Goal: Task Accomplishment & Management: Use online tool/utility

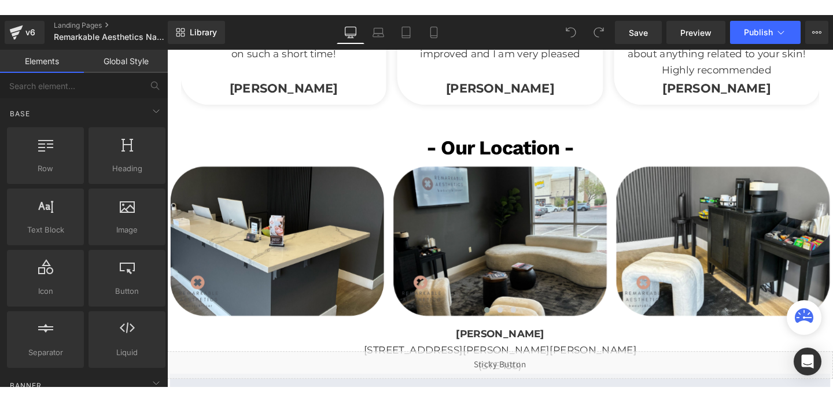
scroll to position [2021, 0]
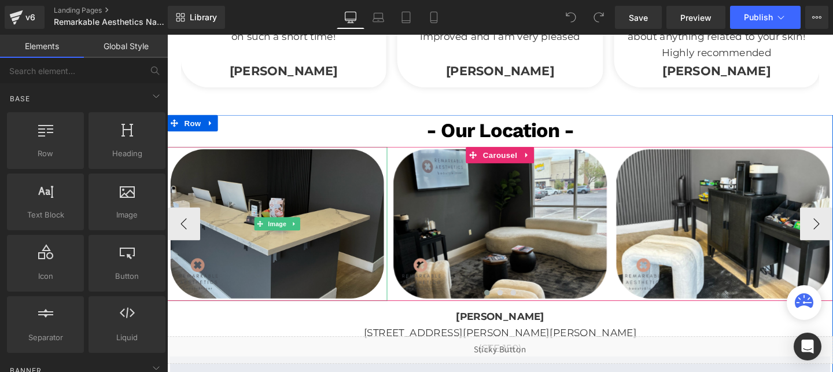
click at [328, 233] on img at bounding box center [282, 234] width 231 height 162
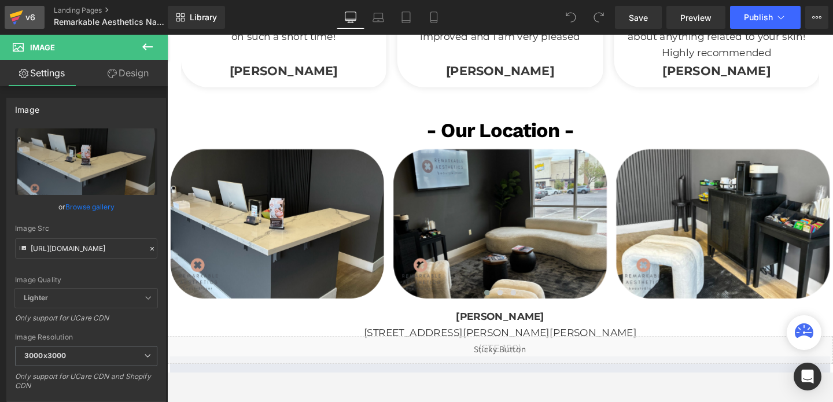
click at [14, 14] on icon at bounding box center [16, 14] width 13 height 8
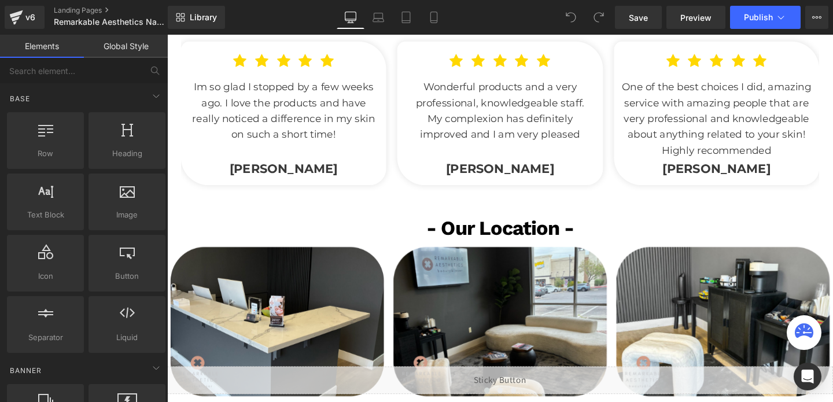
scroll to position [2049, 0]
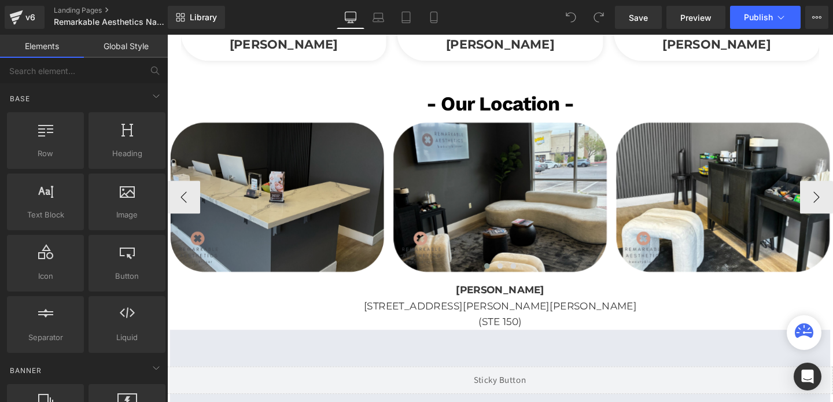
click at [314, 194] on img at bounding box center [282, 205] width 231 height 162
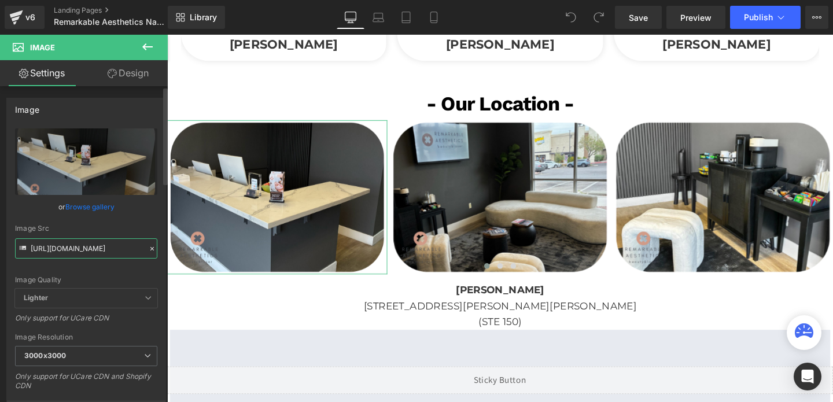
click at [65, 253] on input "[URL][DOMAIN_NAME]" at bounding box center [86, 248] width 142 height 20
paste input ".png?v=1756935604"
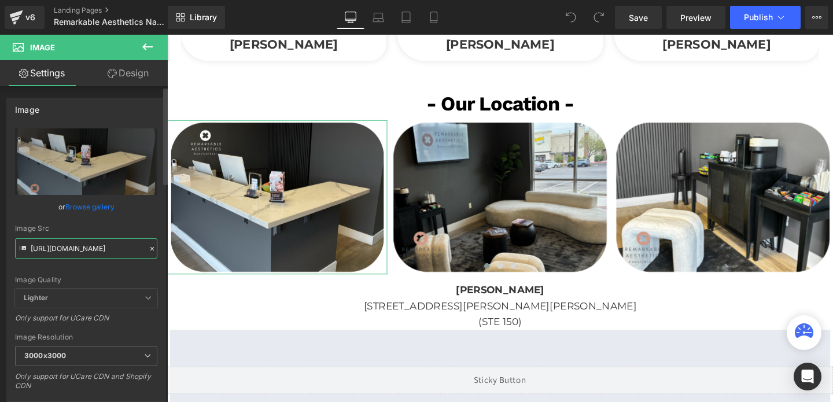
type input "[URL][DOMAIN_NAME]"
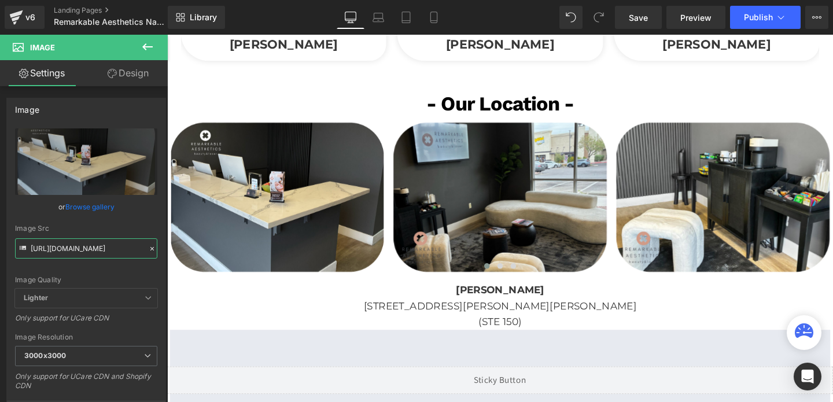
scroll to position [0, 0]
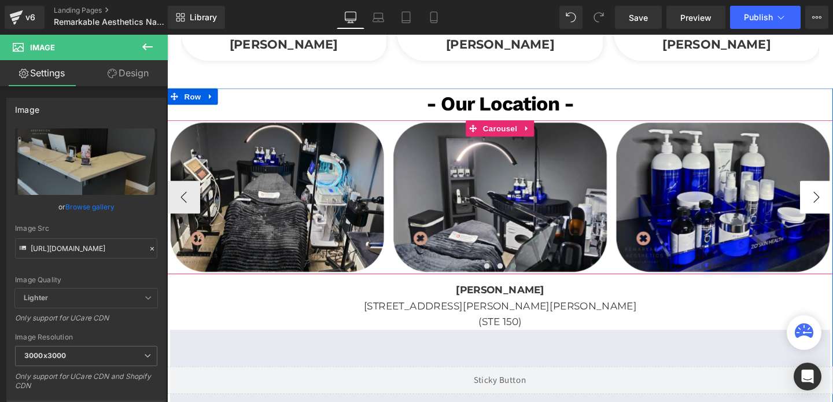
click at [191, 201] on button "‹" at bounding box center [184, 205] width 35 height 35
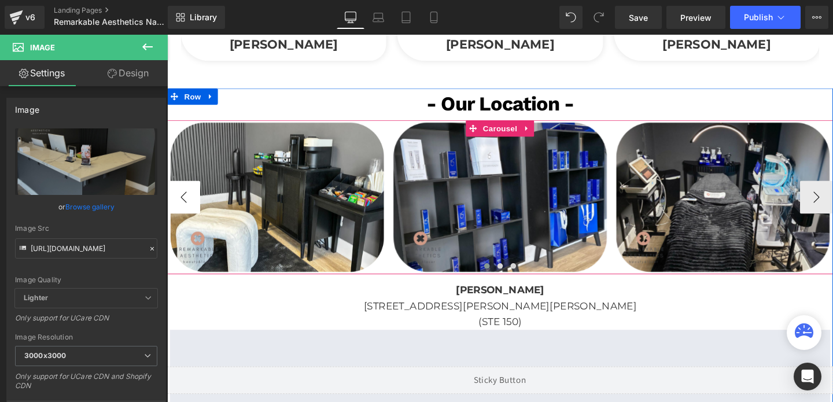
click at [191, 201] on button "‹" at bounding box center [184, 205] width 35 height 35
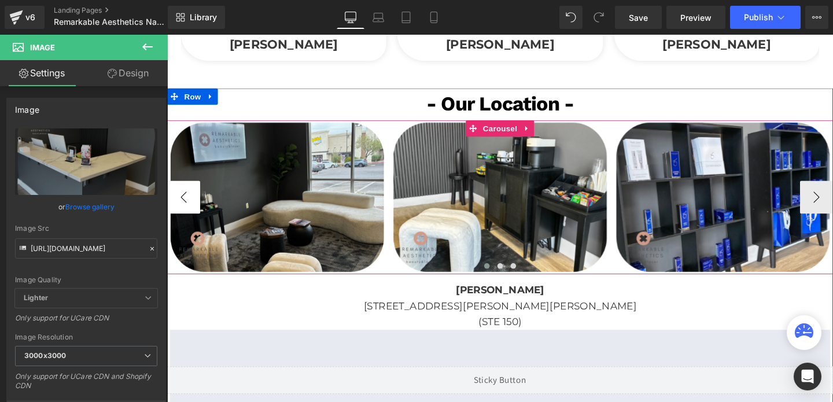
click at [191, 201] on button "‹" at bounding box center [184, 205] width 35 height 35
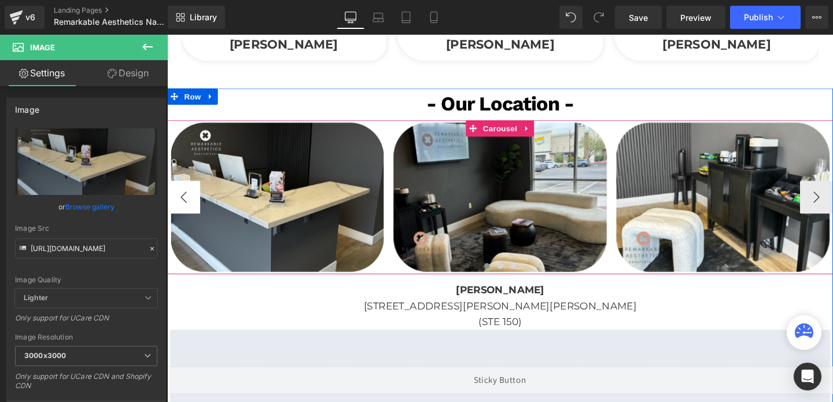
click at [191, 201] on button "‹" at bounding box center [184, 205] width 35 height 35
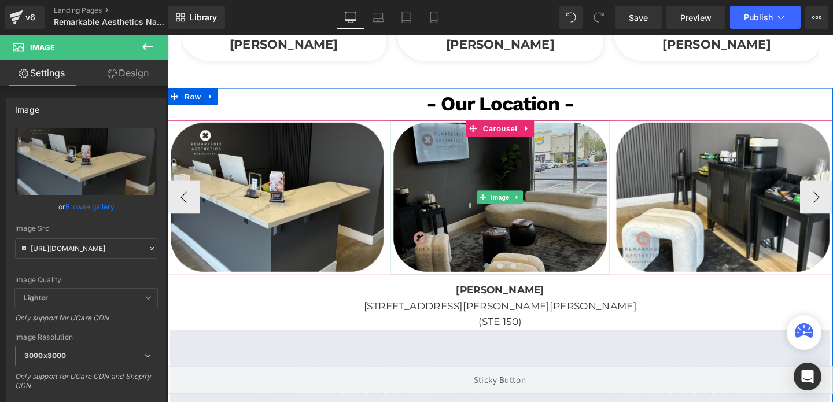
click at [424, 207] on img at bounding box center [517, 205] width 231 height 162
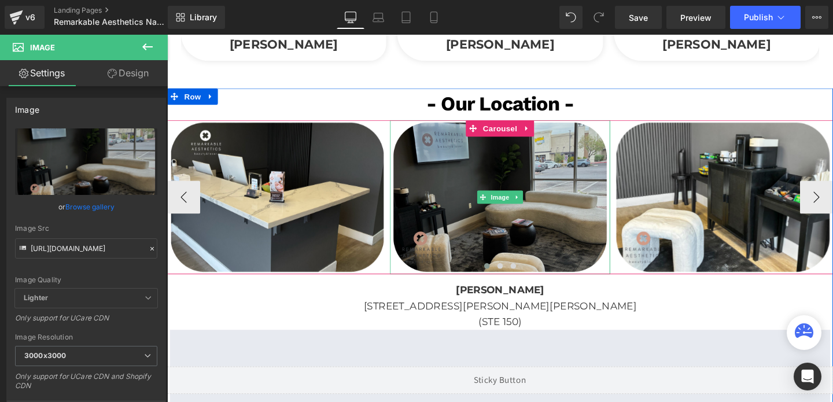
click at [484, 196] on img at bounding box center [517, 205] width 231 height 162
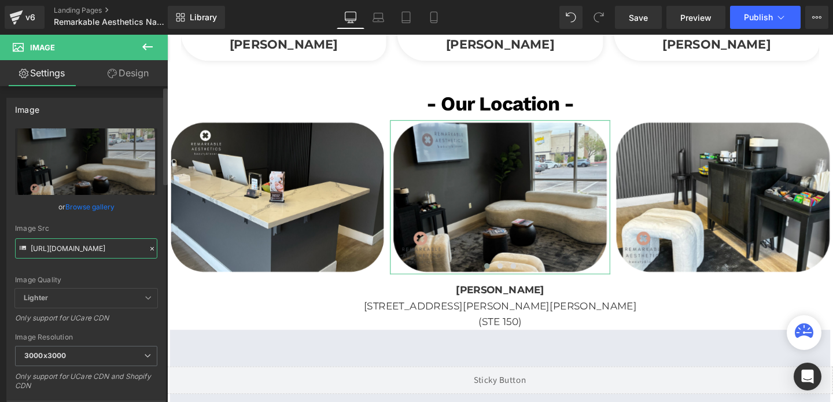
click at [100, 249] on input "[URL][DOMAIN_NAME]" at bounding box center [86, 248] width 142 height 20
paste input "6.png?v=175693561"
type input "[URL][DOMAIN_NAME]"
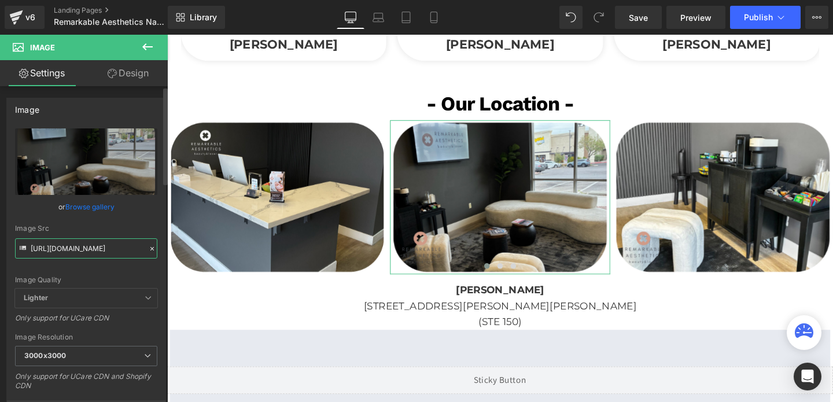
scroll to position [0, 187]
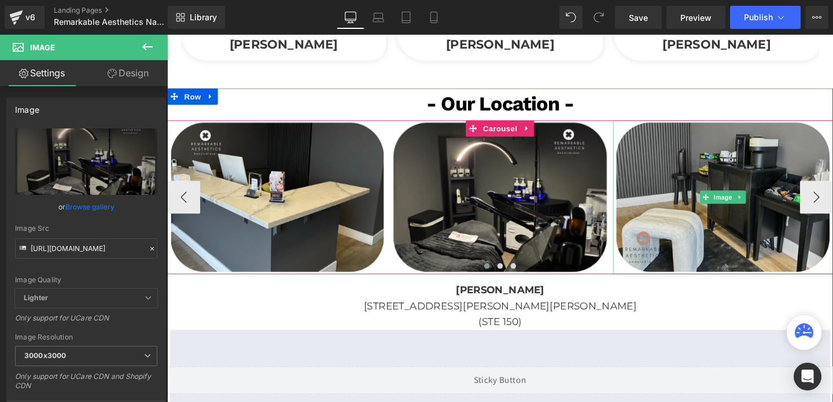
click at [729, 174] on img at bounding box center [751, 205] width 231 height 162
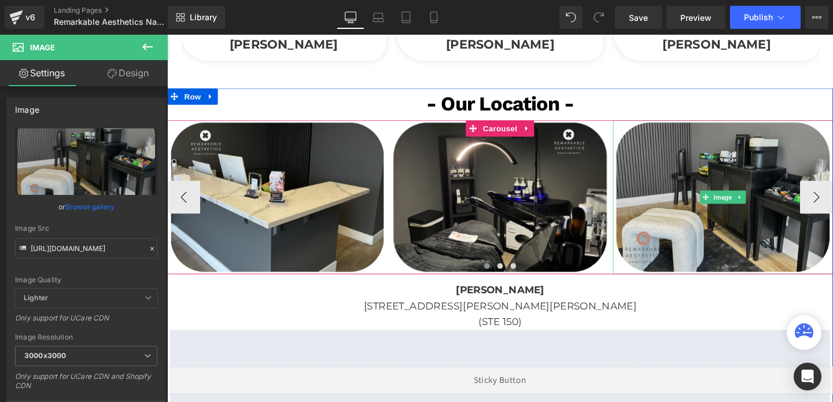
click at [800, 230] on img at bounding box center [751, 205] width 231 height 162
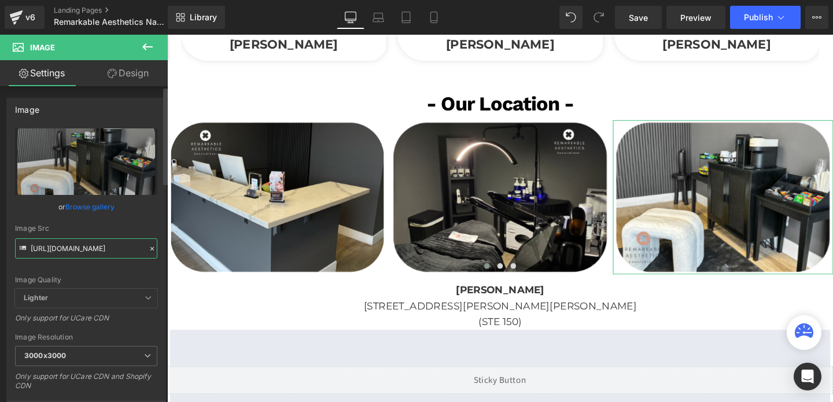
click at [97, 246] on input "[URL][DOMAIN_NAME]" at bounding box center [86, 248] width 142 height 20
paste input ".png?v=1756935645"
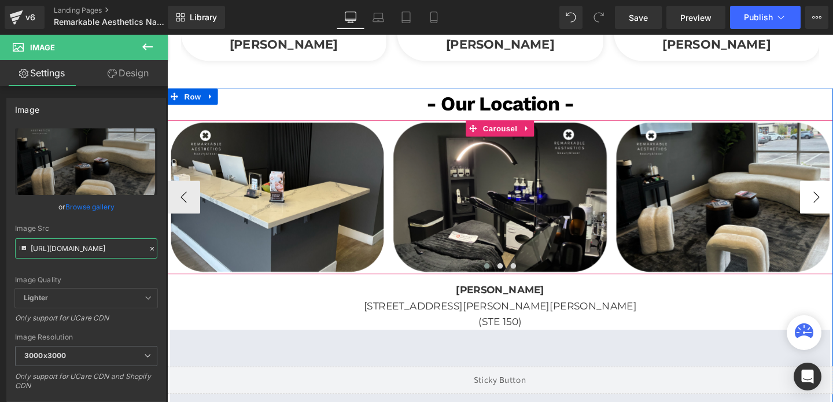
type input "[URL][DOMAIN_NAME]"
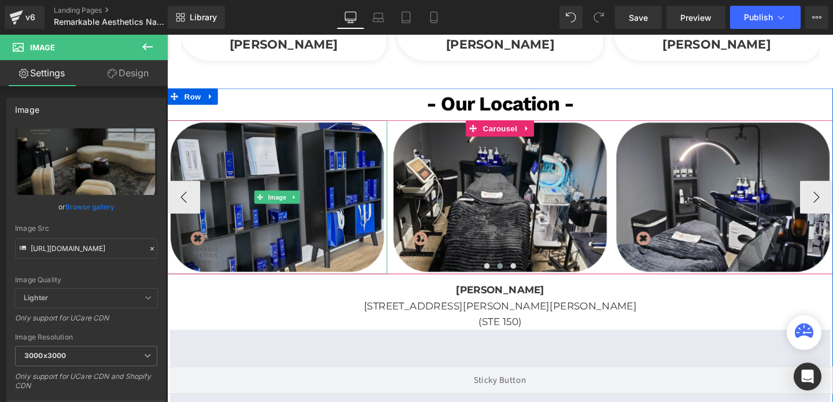
click at [325, 213] on img at bounding box center [282, 205] width 231 height 162
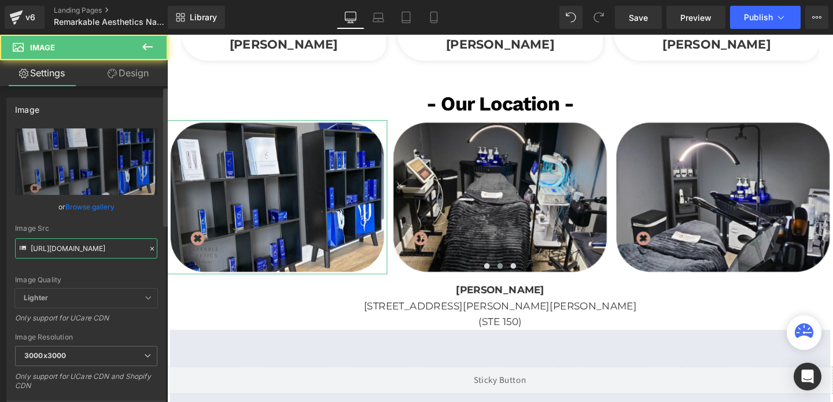
click at [47, 252] on input "[URL][DOMAIN_NAME]" at bounding box center [86, 248] width 142 height 20
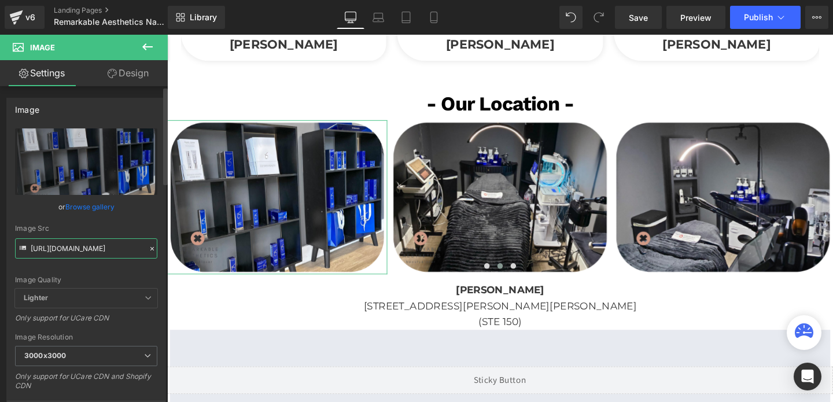
click at [47, 252] on input "[URL][DOMAIN_NAME]" at bounding box center [86, 248] width 142 height 20
paste input ".png?v=1756935638"
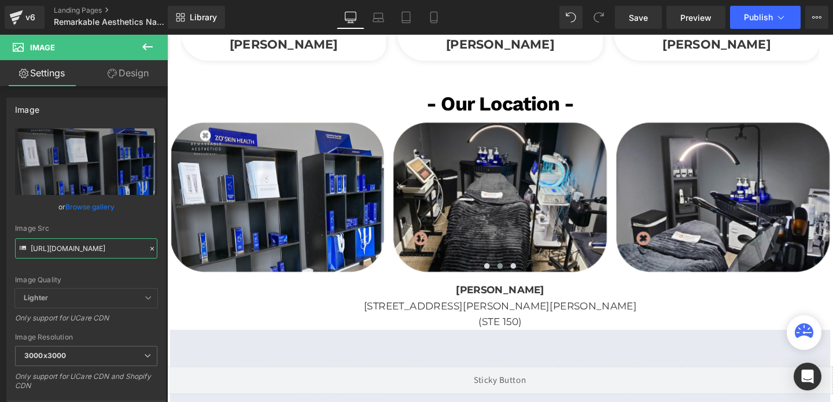
type input "[URL][DOMAIN_NAME]"
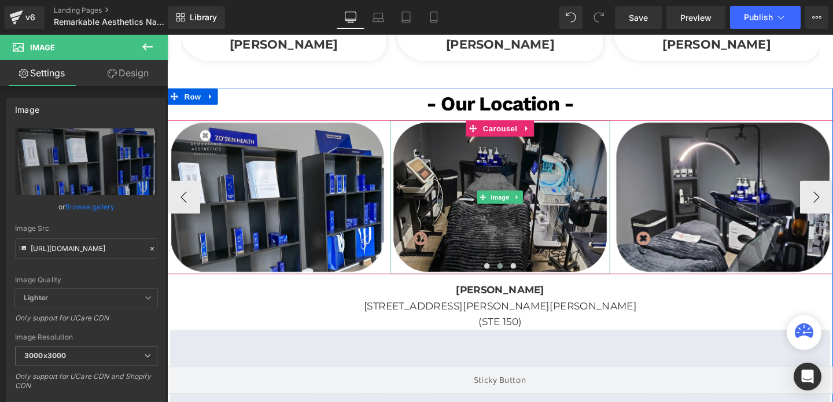
click at [559, 170] on img at bounding box center [517, 205] width 231 height 162
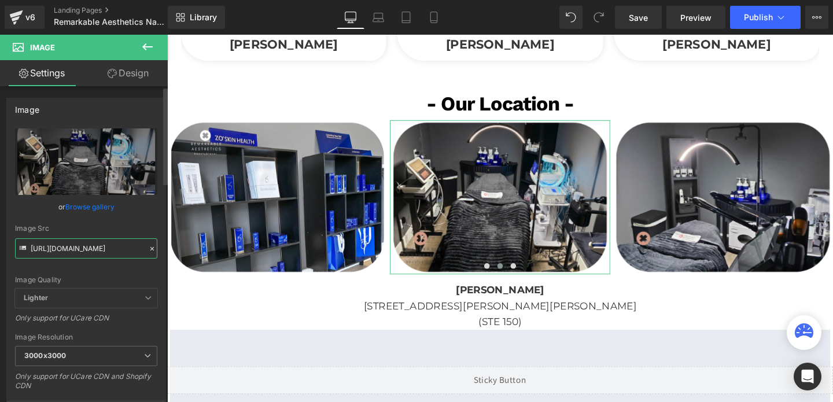
click at [109, 246] on input "[URL][DOMAIN_NAME]" at bounding box center [86, 248] width 142 height 20
paste input ".png?v=1756935665"
type input "[URL][DOMAIN_NAME]"
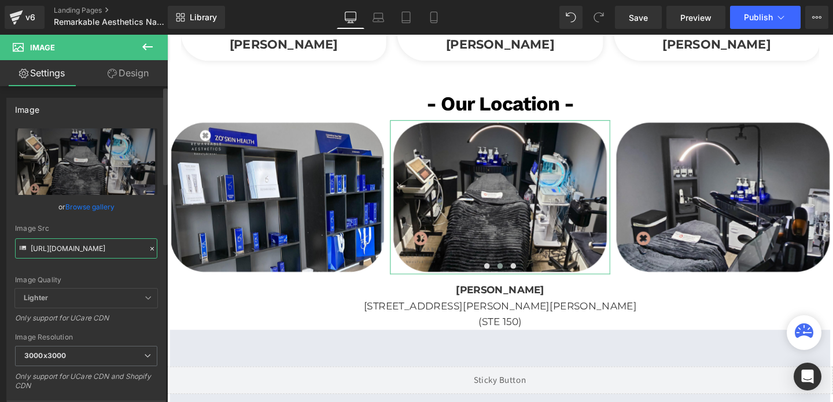
scroll to position [0, 189]
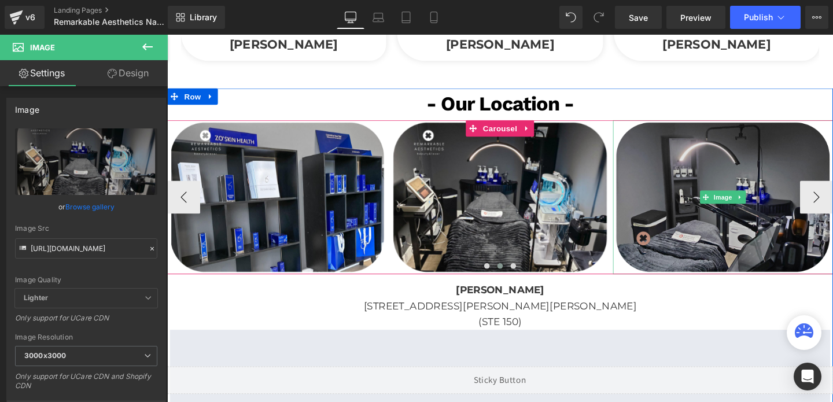
click at [676, 194] on img at bounding box center [751, 205] width 231 height 162
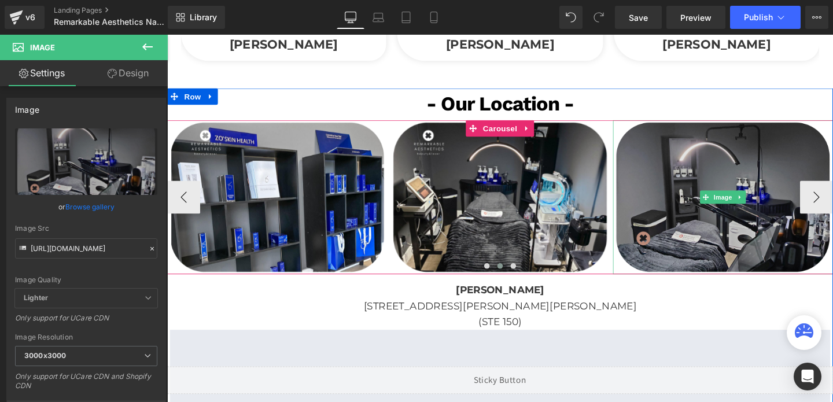
click at [750, 175] on img at bounding box center [751, 205] width 231 height 162
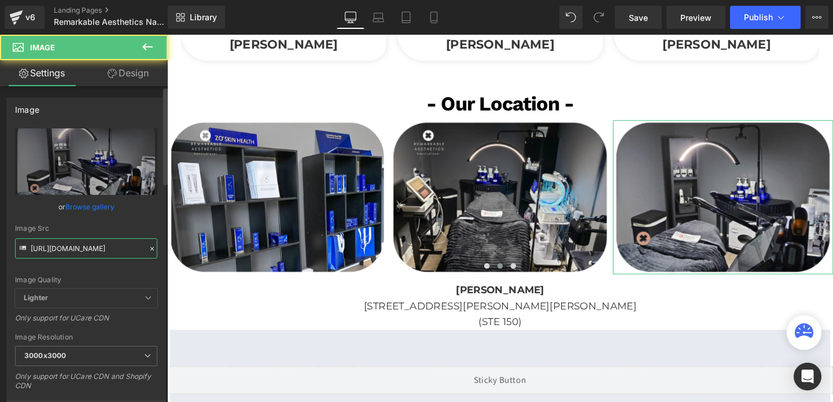
click at [97, 256] on input "[URL][DOMAIN_NAME]" at bounding box center [86, 248] width 142 height 20
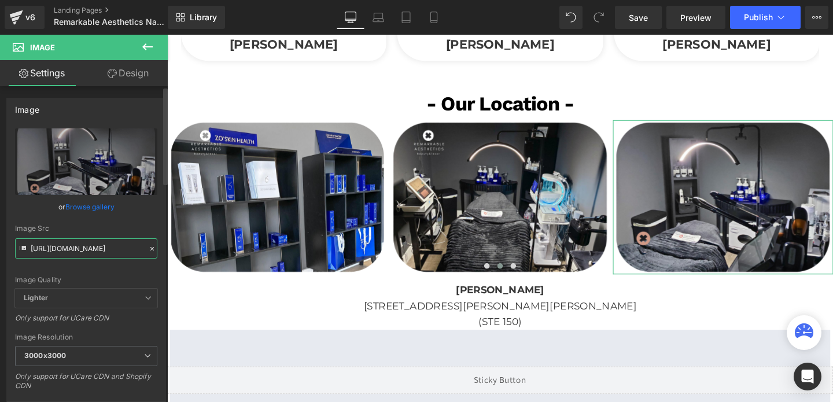
click at [97, 256] on input "[URL][DOMAIN_NAME]" at bounding box center [86, 248] width 142 height 20
paste input "7.png?v=1756935873"
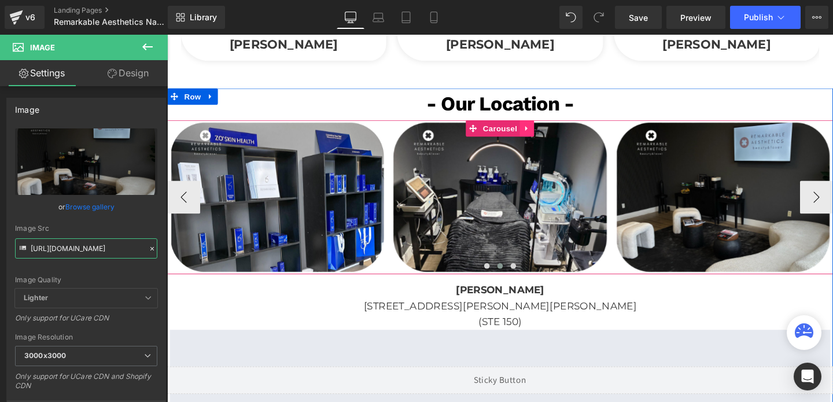
type input "[URL][DOMAIN_NAME]"
click at [547, 133] on icon at bounding box center [546, 132] width 8 height 9
click at [523, 132] on icon at bounding box center [523, 133] width 8 height 8
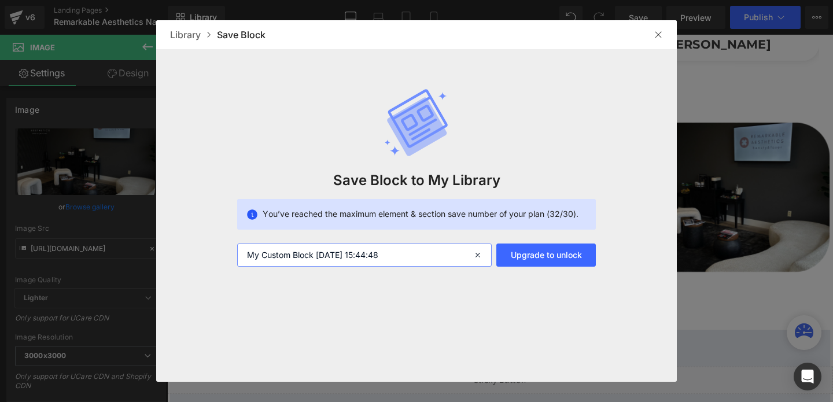
click at [385, 259] on input "My Custom Block [DATE] 15:44:48" at bounding box center [364, 255] width 255 height 23
type input "GALLERY REMARKABLE"
click at [658, 34] on img at bounding box center [658, 34] width 9 height 9
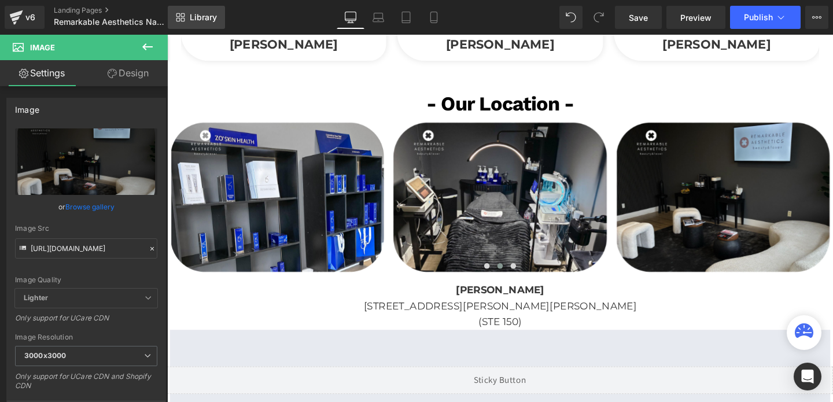
click at [176, 14] on icon at bounding box center [178, 15] width 4 height 4
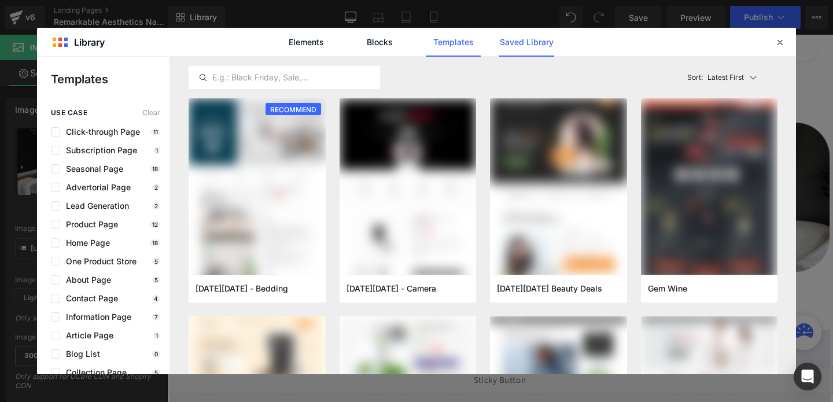
click at [521, 47] on link "Saved Library" at bounding box center [526, 42] width 55 height 29
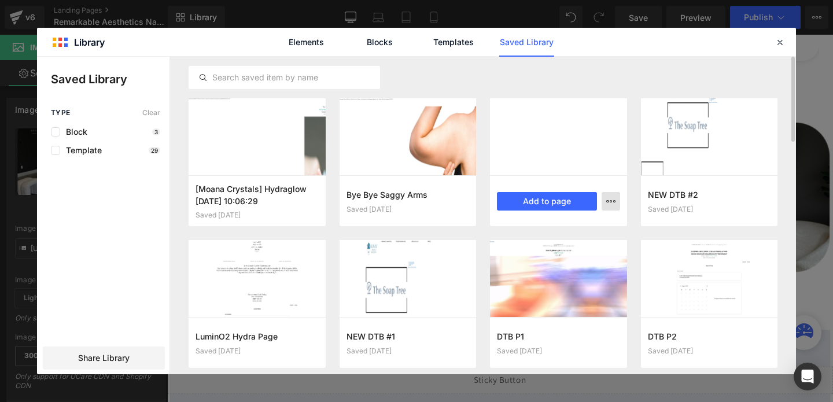
click at [616, 204] on button "button" at bounding box center [611, 201] width 19 height 19
click at [564, 247] on div "Delete" at bounding box center [554, 252] width 132 height 24
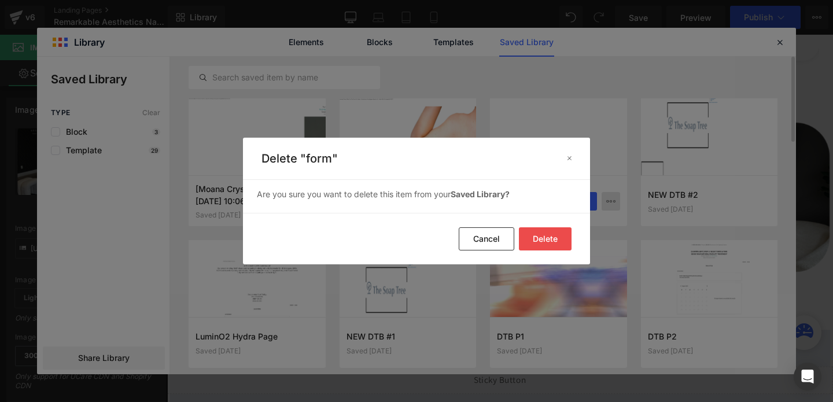
click at [549, 238] on button "Delete" at bounding box center [545, 238] width 53 height 23
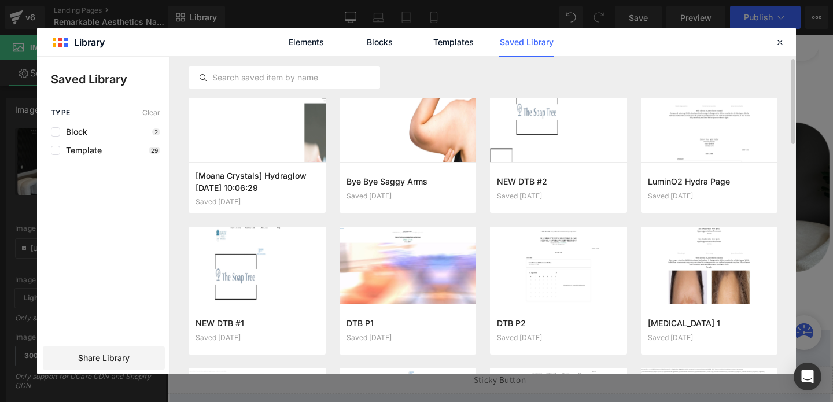
scroll to position [14, 0]
click at [784, 42] on icon at bounding box center [780, 42] width 10 height 10
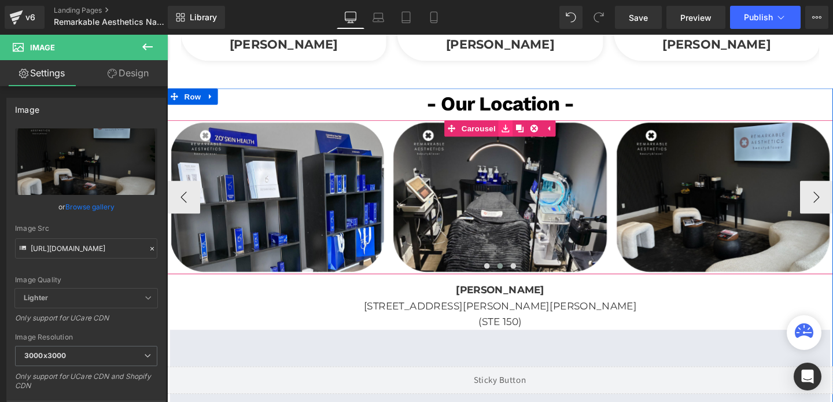
click at [517, 137] on link at bounding box center [523, 132] width 15 height 17
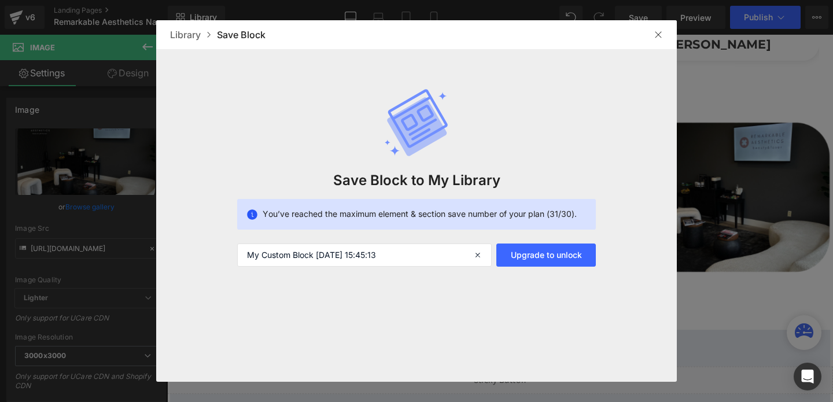
click at [658, 32] on img at bounding box center [658, 34] width 9 height 9
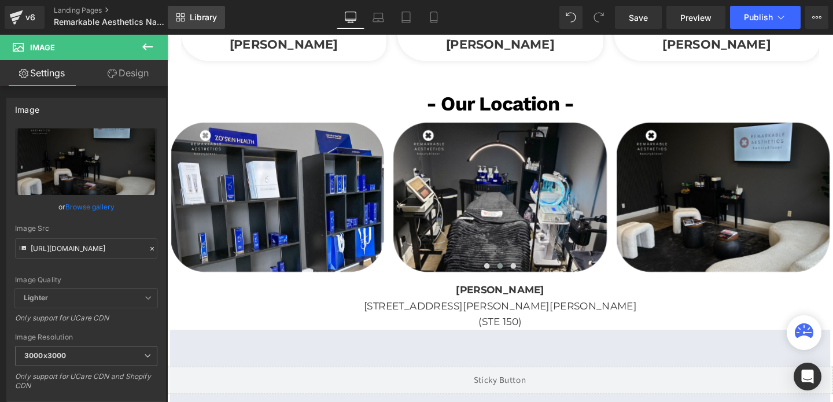
click at [169, 16] on link "Library" at bounding box center [196, 17] width 57 height 23
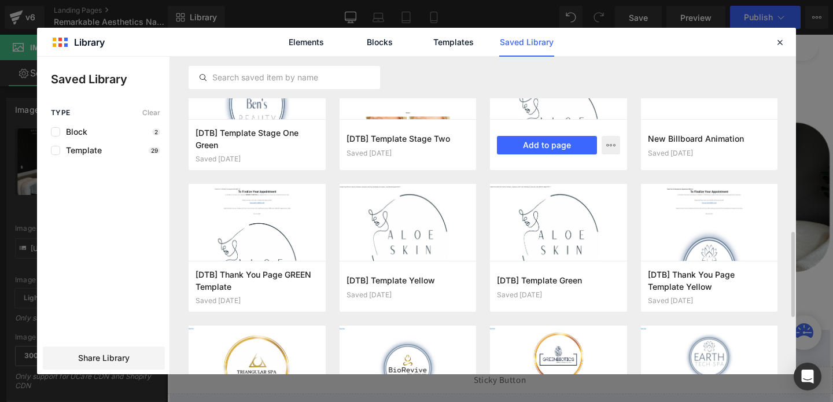
scroll to position [630, 0]
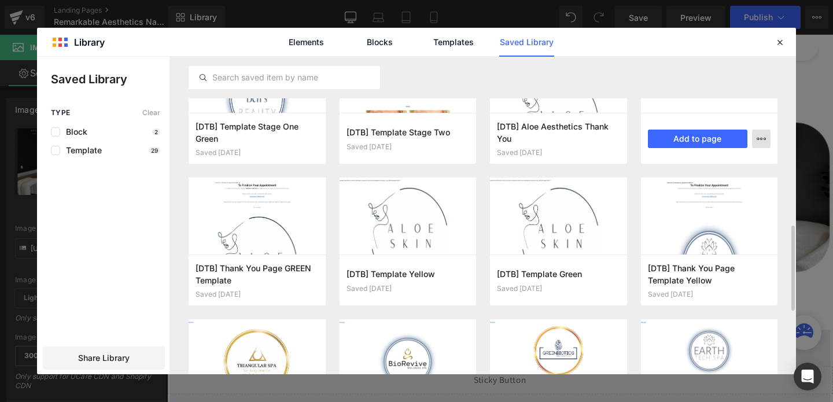
click at [765, 142] on icon "button" at bounding box center [761, 138] width 9 height 9
click at [682, 193] on p "Delete" at bounding box center [674, 189] width 24 height 10
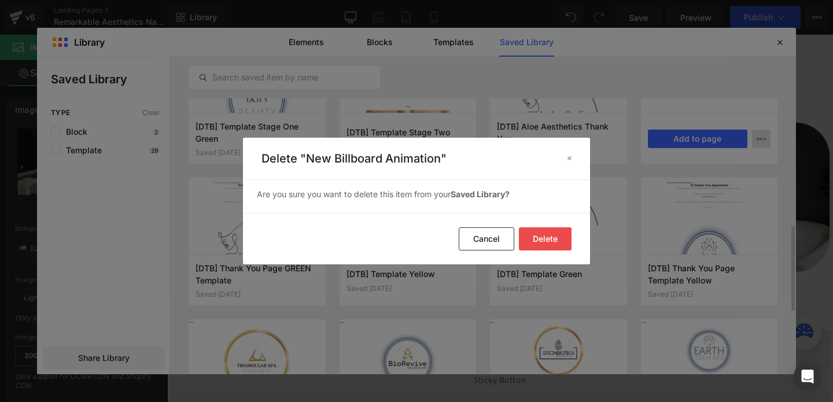
click at [557, 242] on button "Delete" at bounding box center [545, 238] width 53 height 23
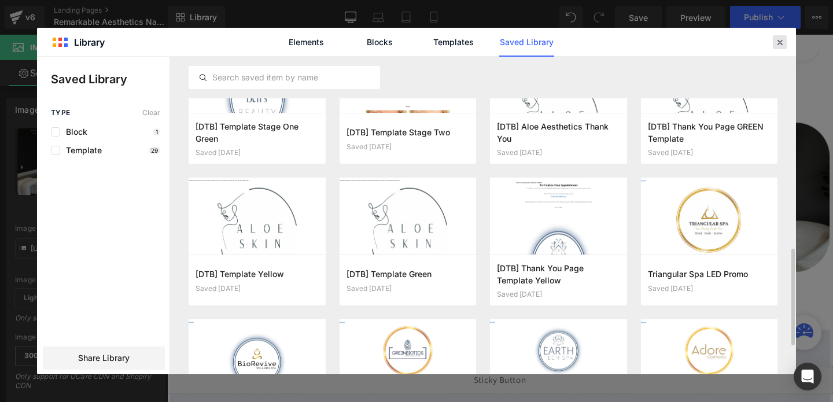
click at [780, 39] on icon at bounding box center [780, 42] width 10 height 10
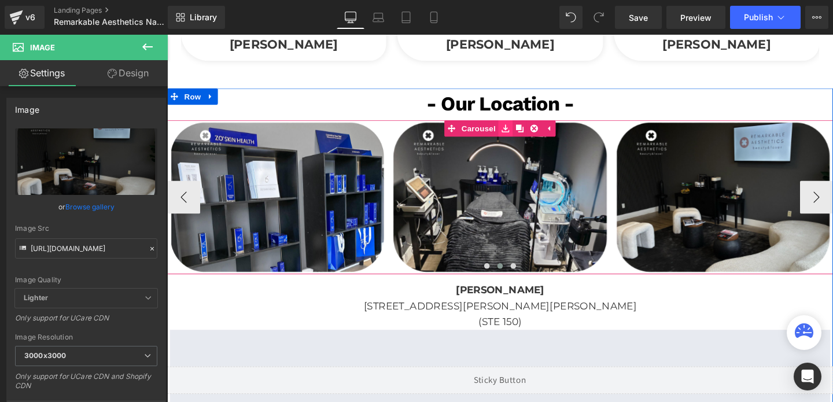
click at [517, 135] on link at bounding box center [523, 132] width 15 height 17
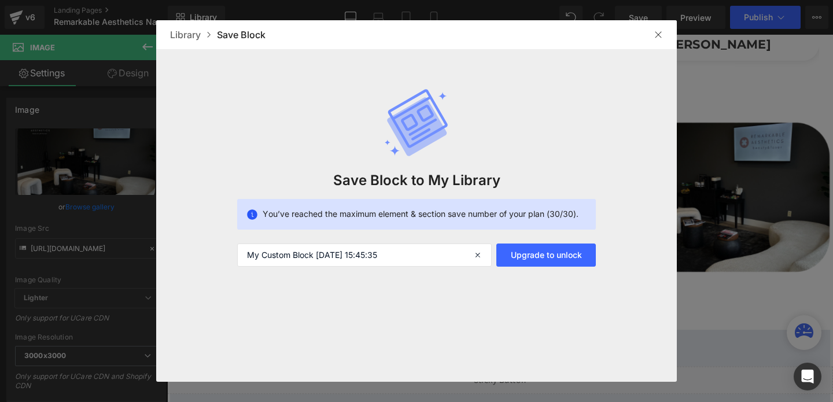
click at [658, 34] on img at bounding box center [658, 34] width 9 height 9
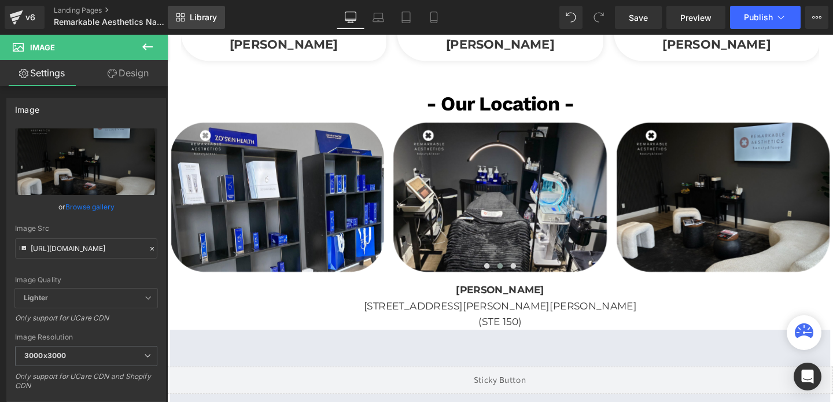
click at [208, 20] on span "Library" at bounding box center [203, 17] width 27 height 10
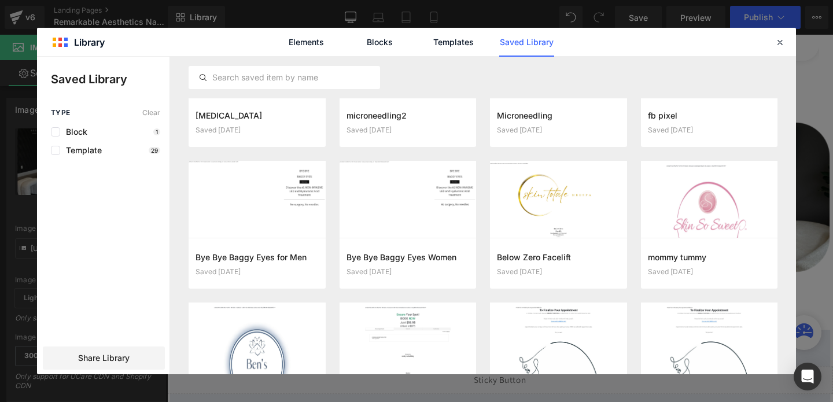
scroll to position [661, 0]
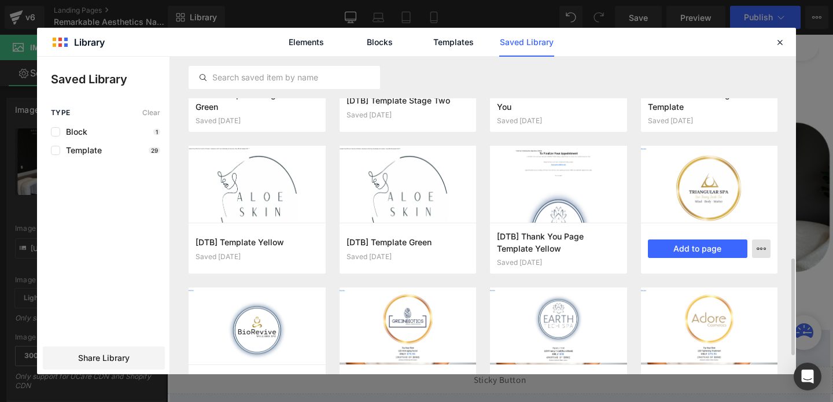
click at [763, 253] on button "button" at bounding box center [761, 249] width 19 height 19
click at [697, 292] on div "Delete" at bounding box center [705, 299] width 132 height 24
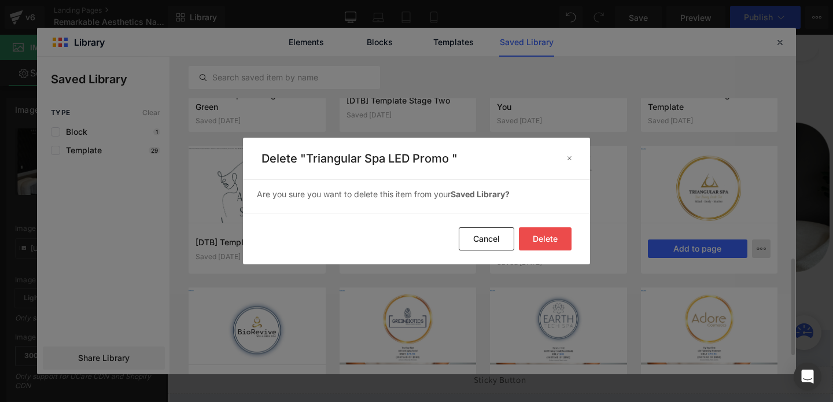
click at [551, 240] on button "Delete" at bounding box center [545, 238] width 53 height 23
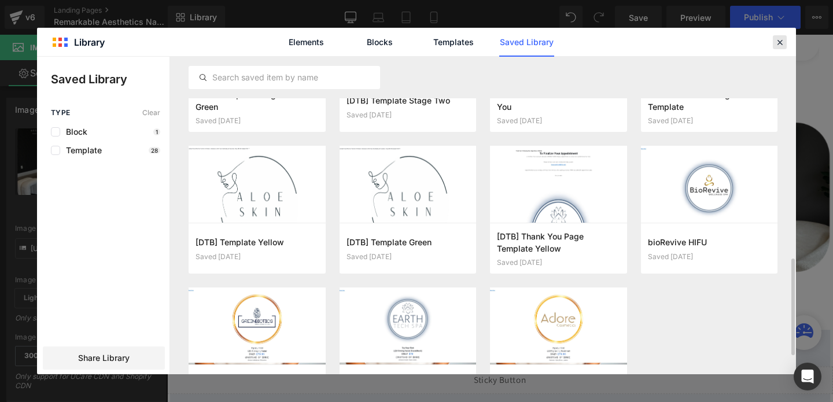
click at [782, 38] on icon at bounding box center [780, 42] width 10 height 10
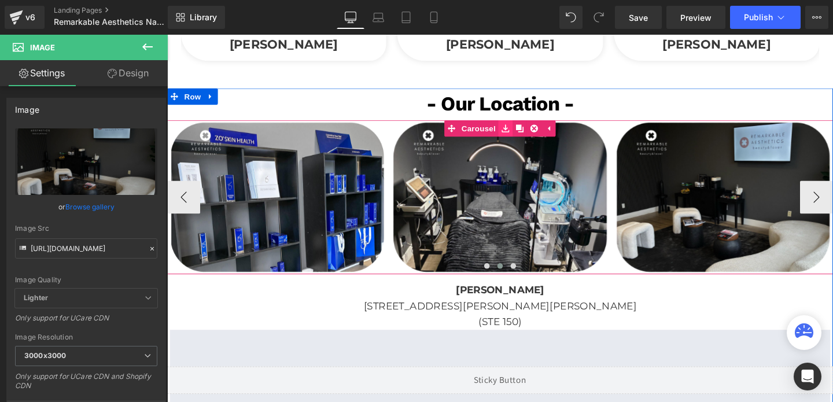
click at [522, 137] on link at bounding box center [523, 132] width 15 height 17
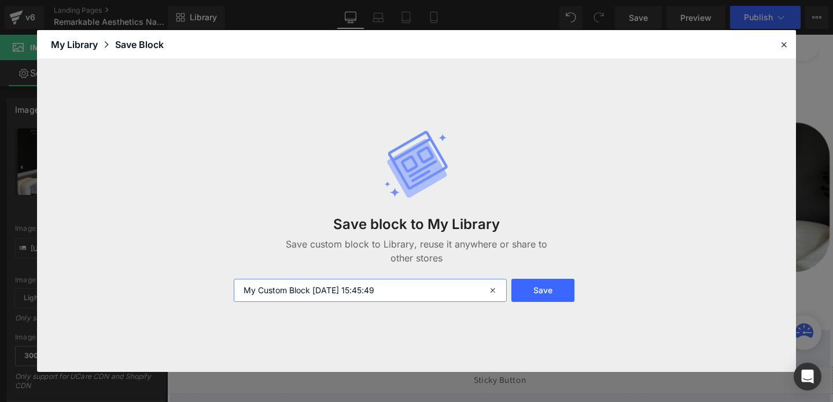
click at [395, 293] on input "My Custom Block [DATE] 15:45:49" at bounding box center [370, 290] width 273 height 23
type input "GALLERY REMARKABLE"
click at [534, 300] on button "Save" at bounding box center [543, 290] width 63 height 23
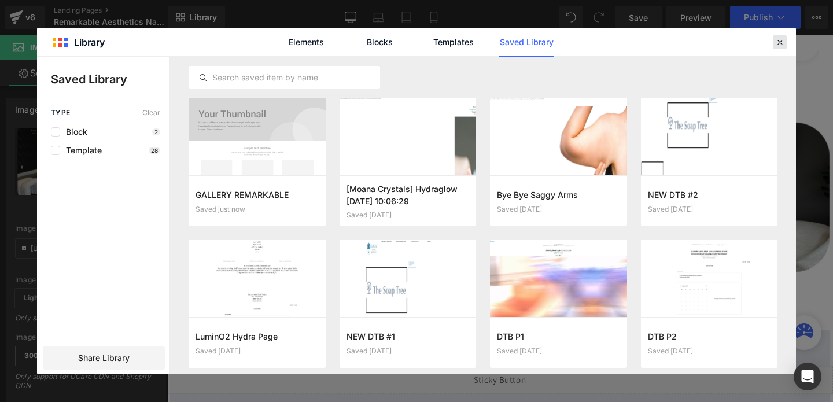
click at [779, 41] on icon at bounding box center [780, 42] width 10 height 10
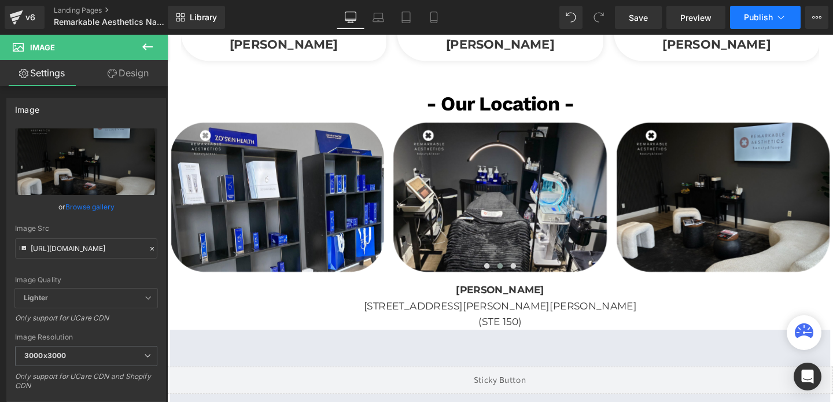
click at [766, 13] on span "Publish" at bounding box center [758, 17] width 29 height 9
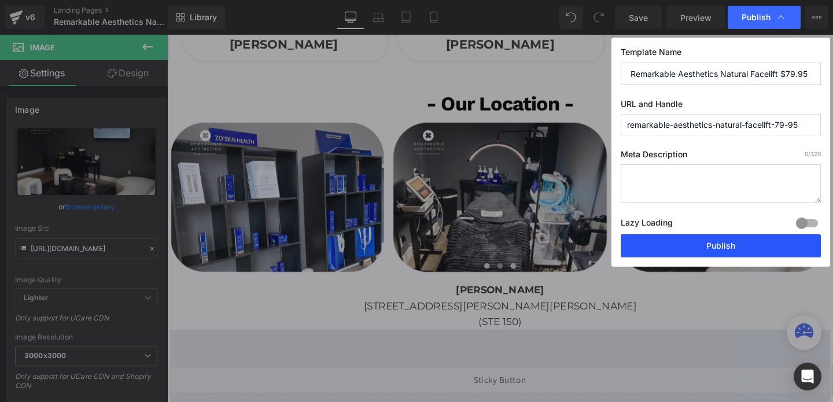
click at [689, 242] on button "Publish" at bounding box center [721, 245] width 200 height 23
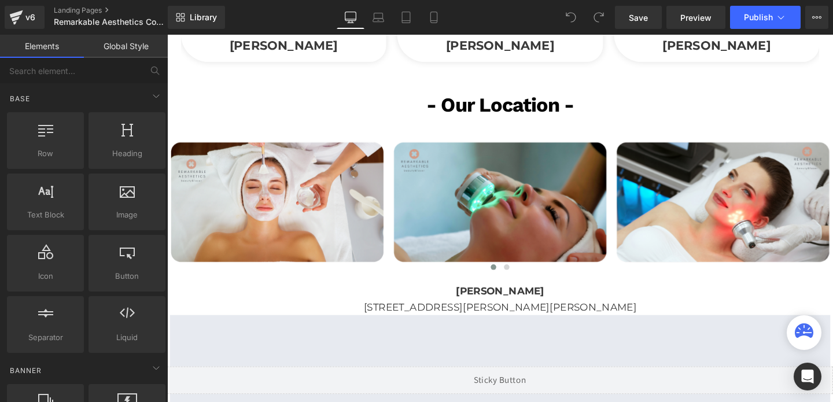
scroll to position [2028, 0]
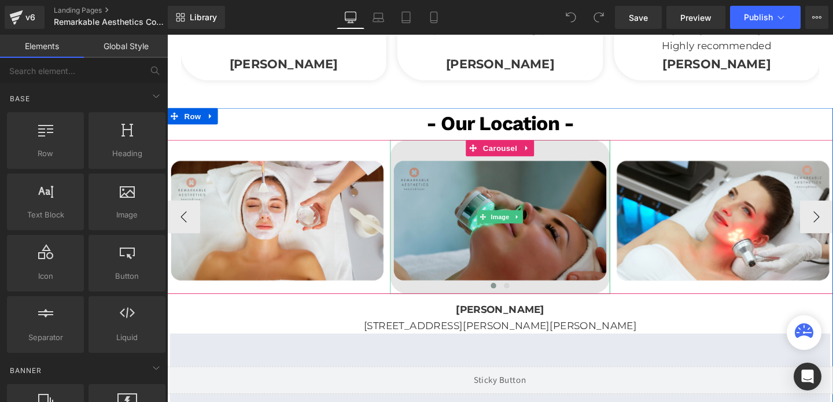
click at [508, 245] on img at bounding box center [517, 226] width 231 height 162
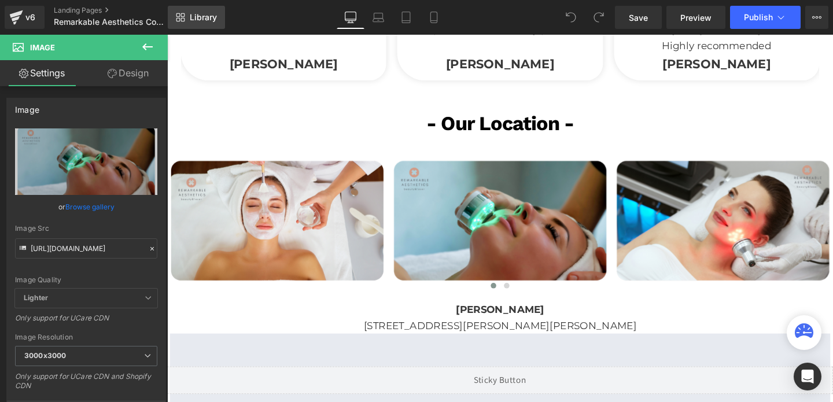
click at [189, 20] on link "Library" at bounding box center [196, 17] width 57 height 23
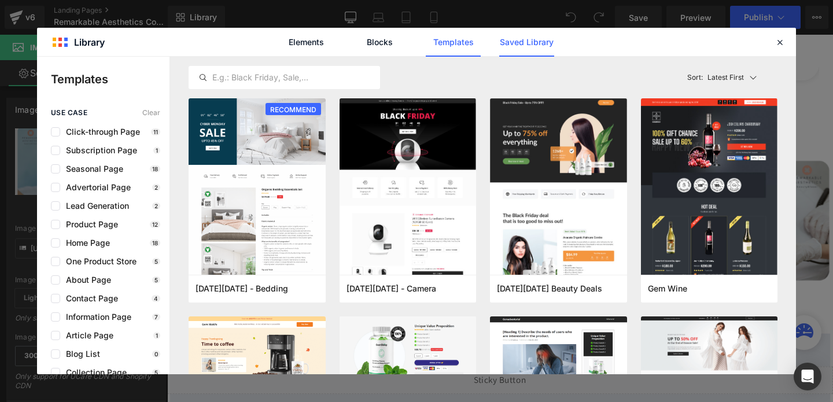
click at [514, 42] on link "Saved Library" at bounding box center [526, 42] width 55 height 29
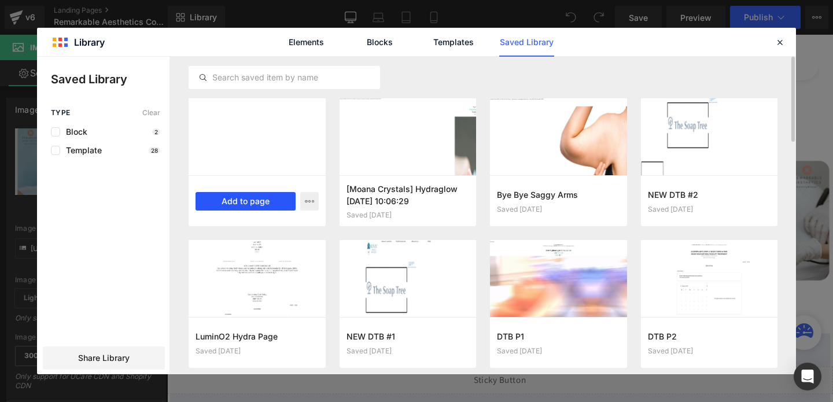
click at [265, 198] on button "Add to page" at bounding box center [246, 201] width 100 height 19
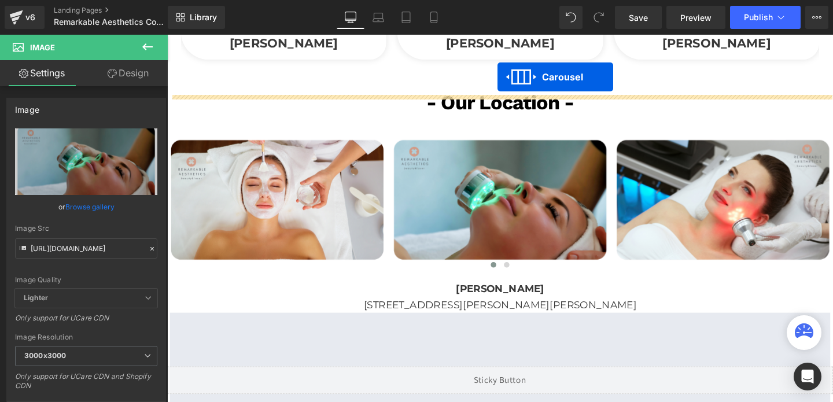
scroll to position [2039, 0]
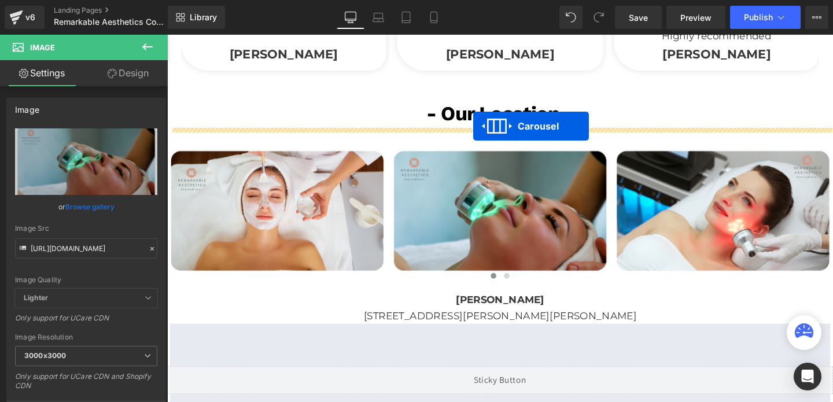
drag, startPoint x: 488, startPoint y: 198, endPoint x: 489, endPoint y: 131, distance: 66.6
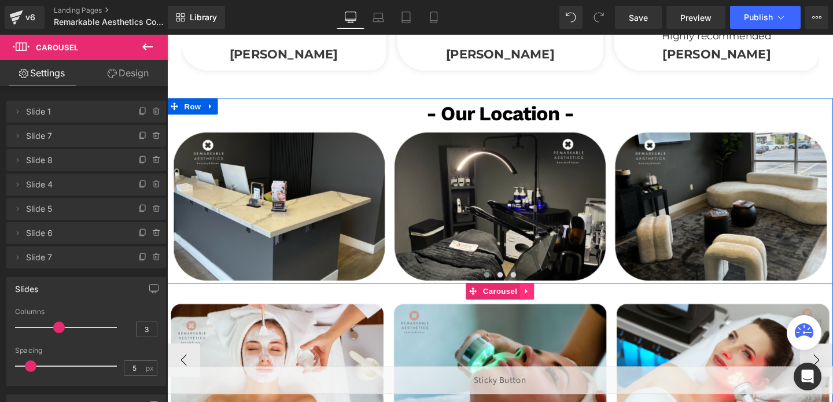
click at [544, 308] on link at bounding box center [545, 304] width 15 height 17
click at [550, 307] on link at bounding box center [553, 304] width 15 height 17
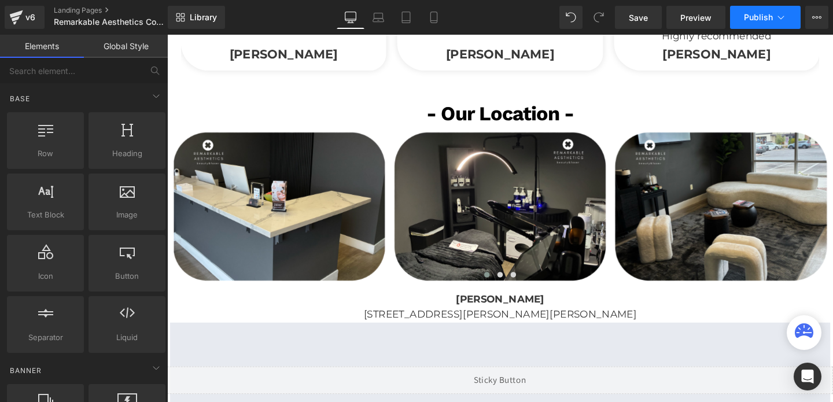
click at [765, 16] on span "Publish" at bounding box center [758, 17] width 29 height 9
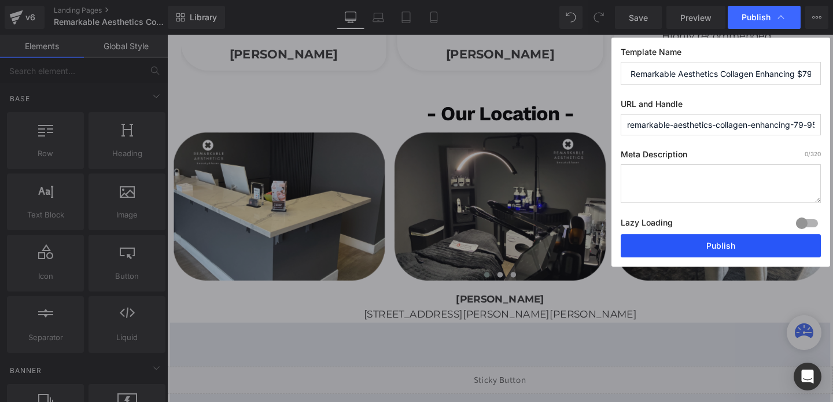
click at [726, 244] on button "Publish" at bounding box center [721, 245] width 200 height 23
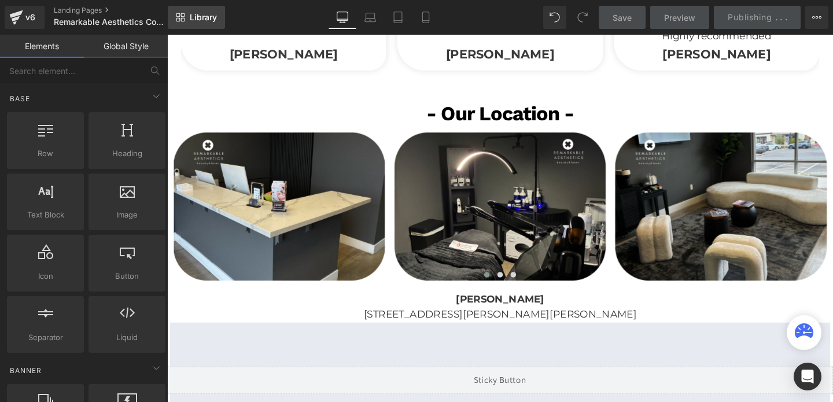
click at [203, 15] on span "Library" at bounding box center [203, 17] width 27 height 10
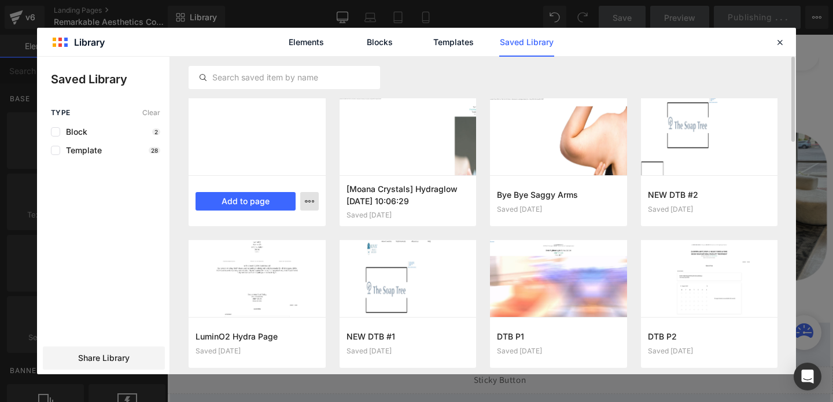
click at [305, 200] on icon "button" at bounding box center [309, 201] width 9 height 9
click at [0, 0] on div "Delete" at bounding box center [0, 0] width 0 height 0
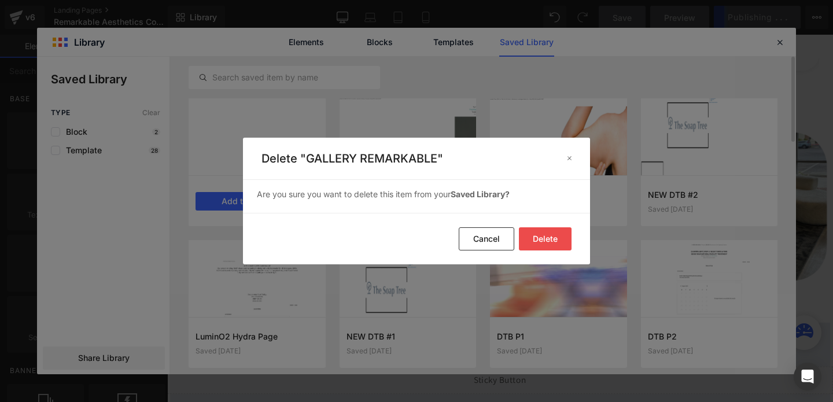
click at [0, 0] on button "Delete" at bounding box center [0, 0] width 0 height 0
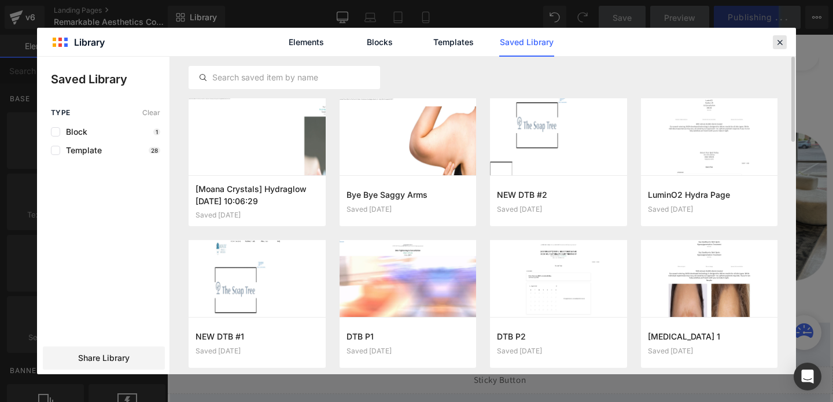
click at [782, 46] on icon at bounding box center [780, 42] width 10 height 10
